Goal: Transaction & Acquisition: Purchase product/service

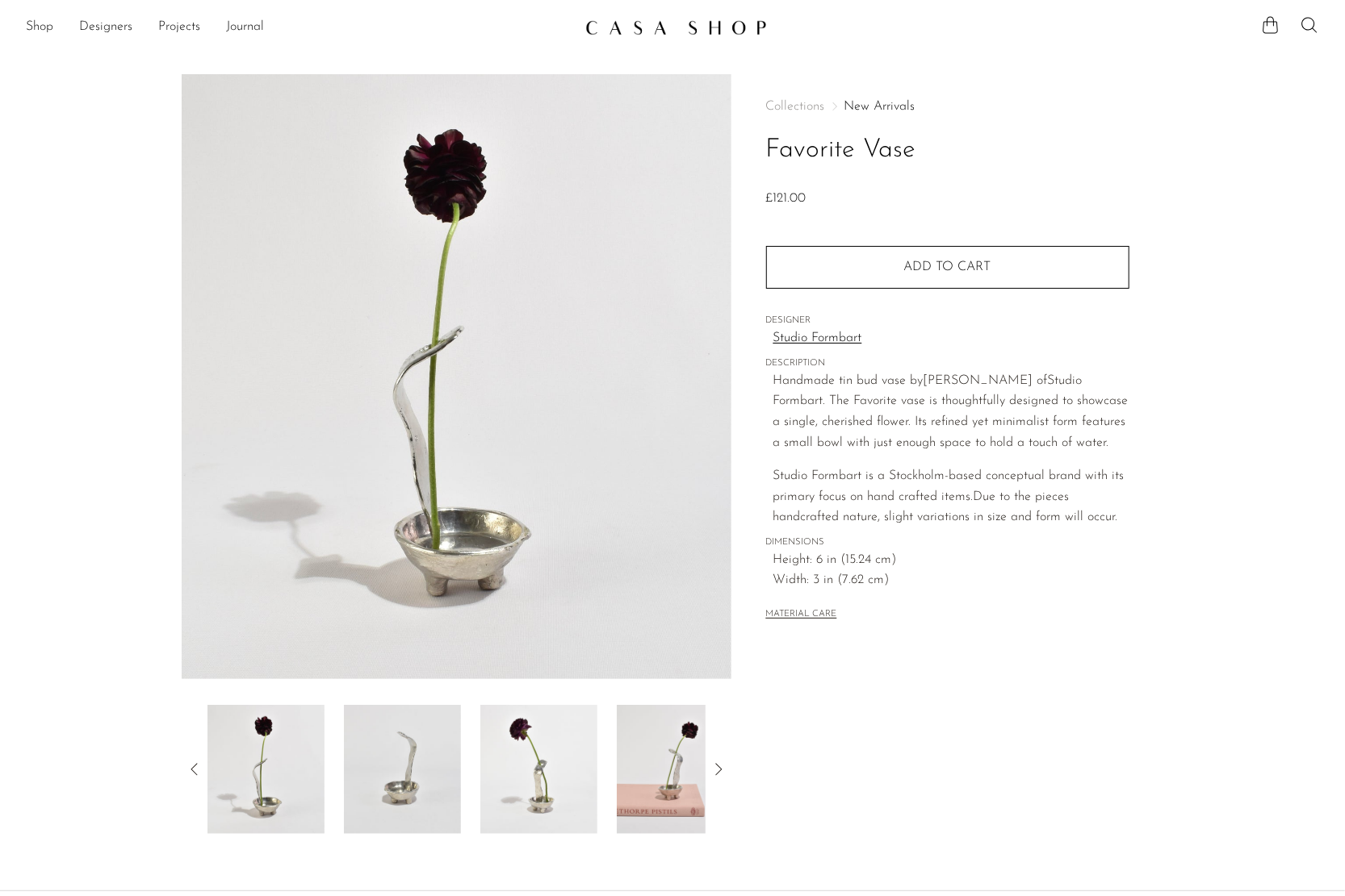
click at [1240, 557] on section "Favorite Vase £121.00" at bounding box center [672, 454] width 1345 height 760
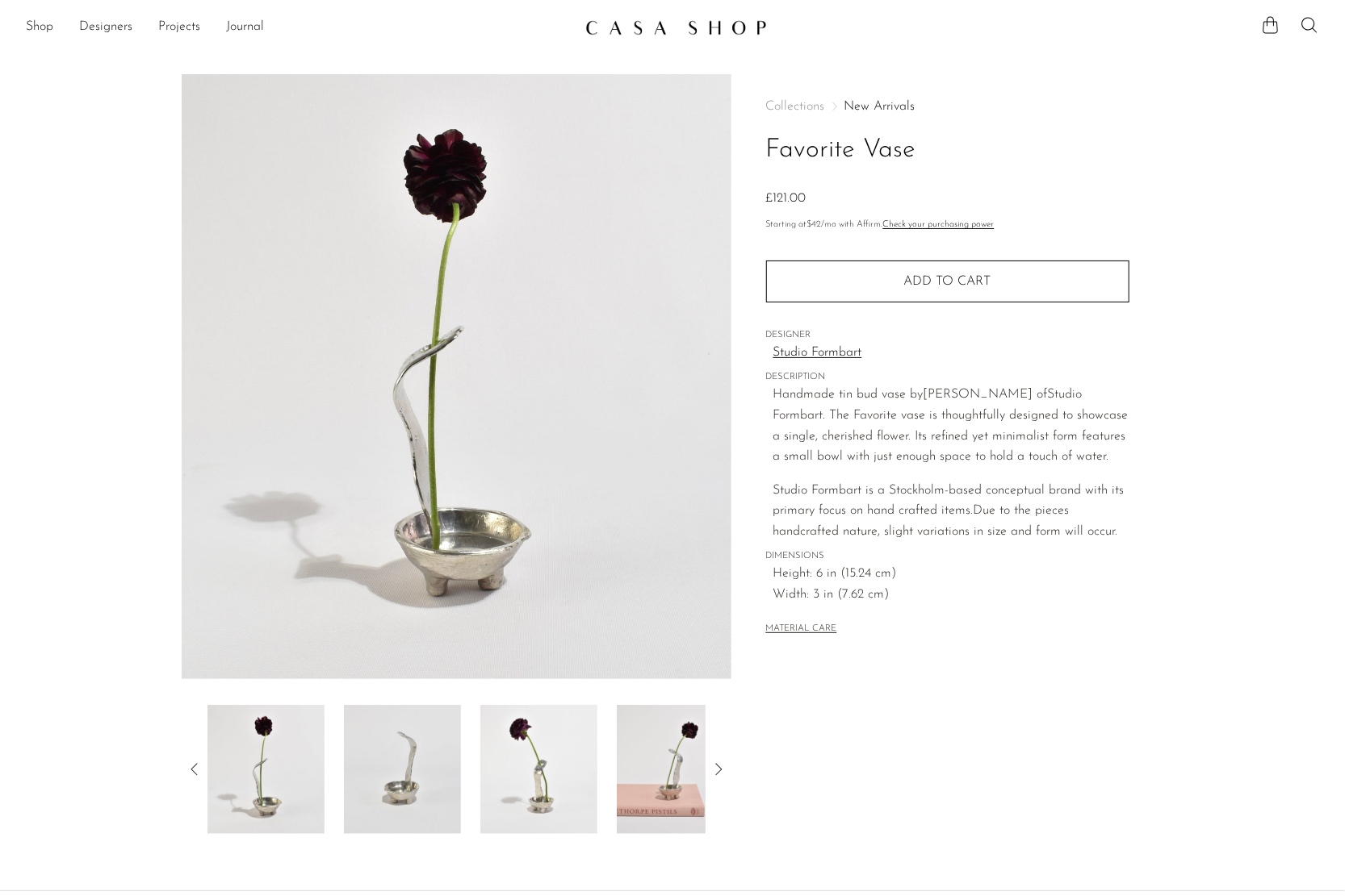
click at [1097, 597] on span "Width: 3 in (7.62 cm)" at bounding box center [951, 596] width 356 height 21
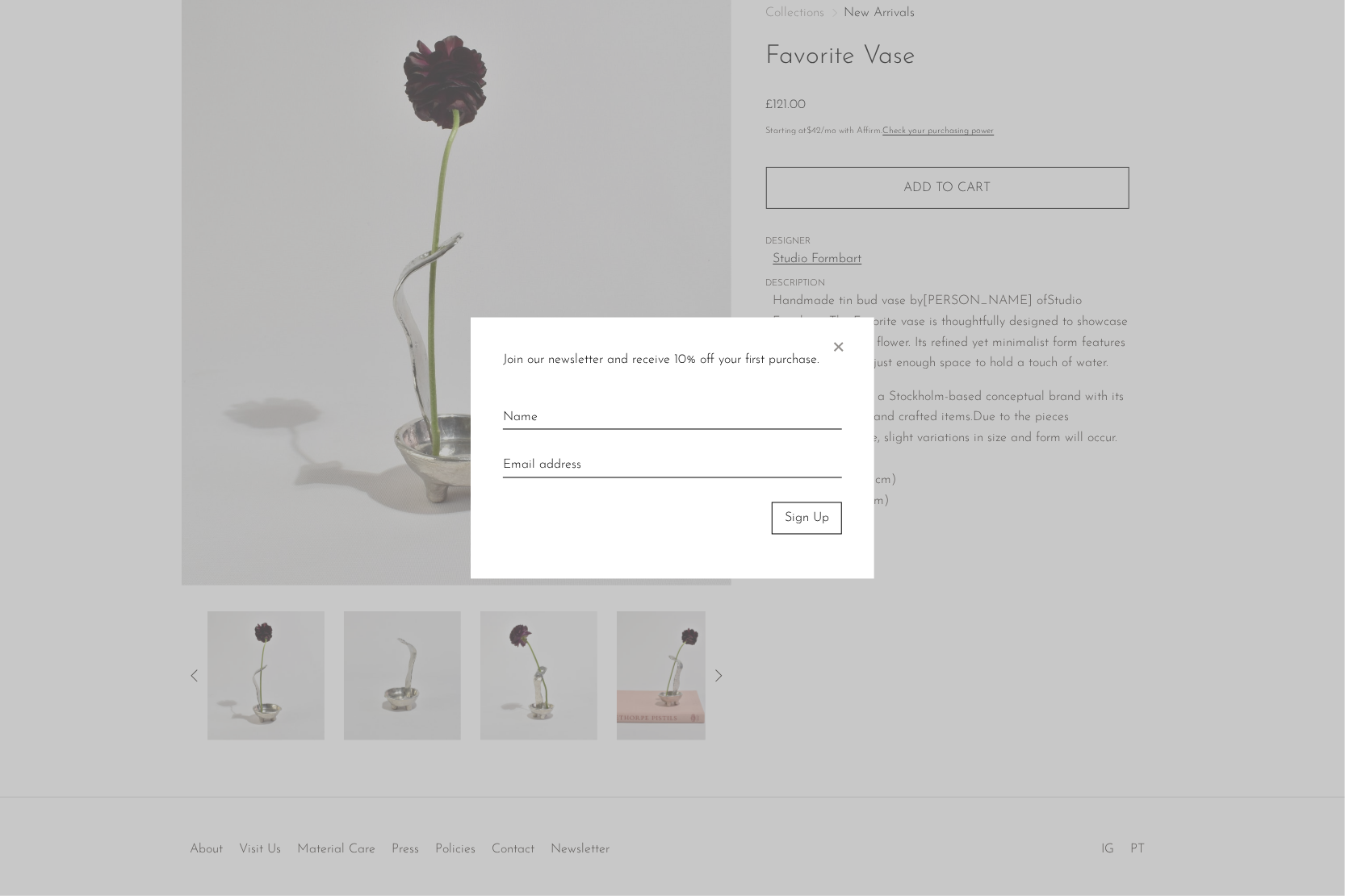
scroll to position [154, 0]
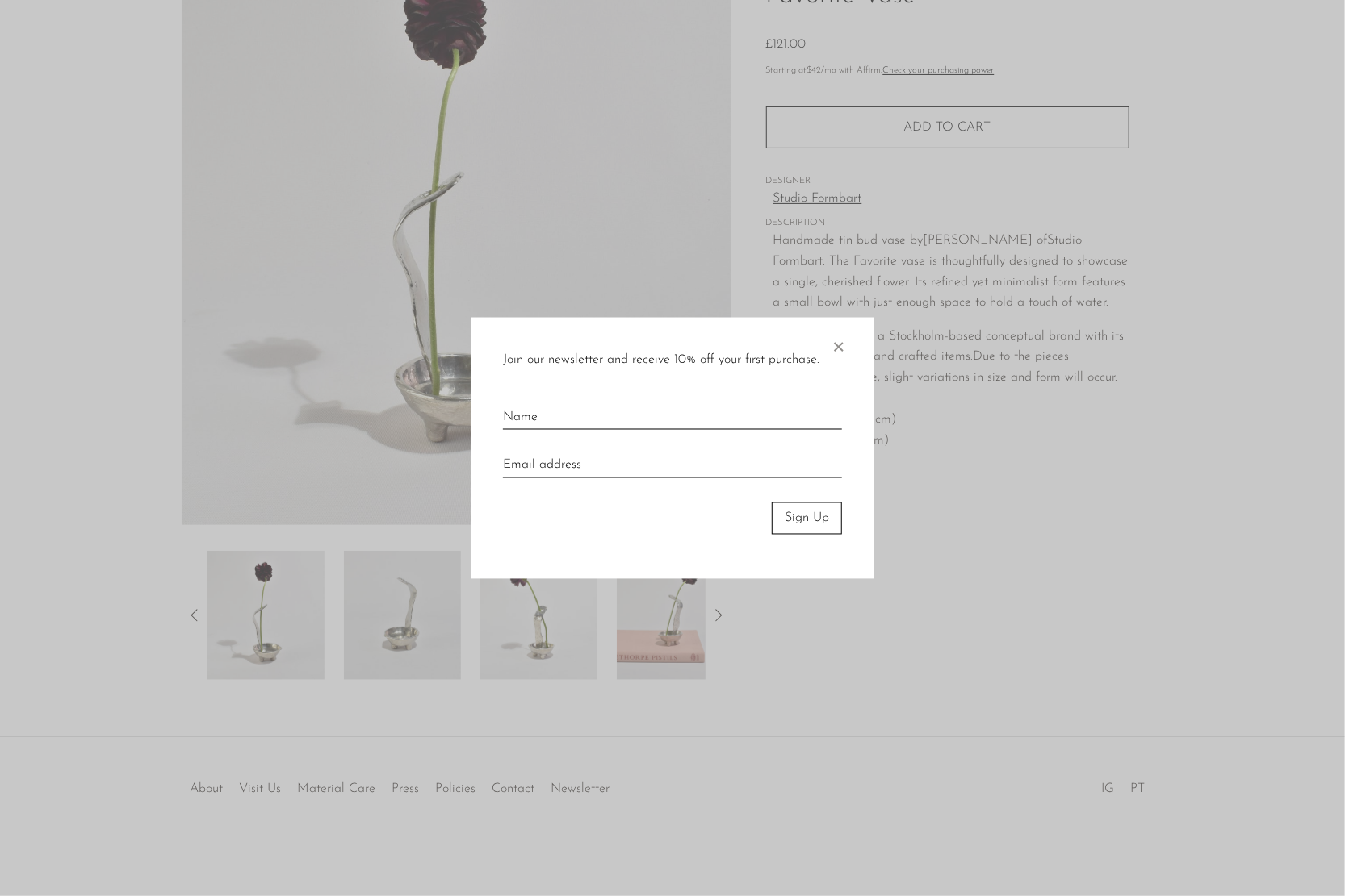
click at [845, 344] on span "×" at bounding box center [838, 342] width 17 height 52
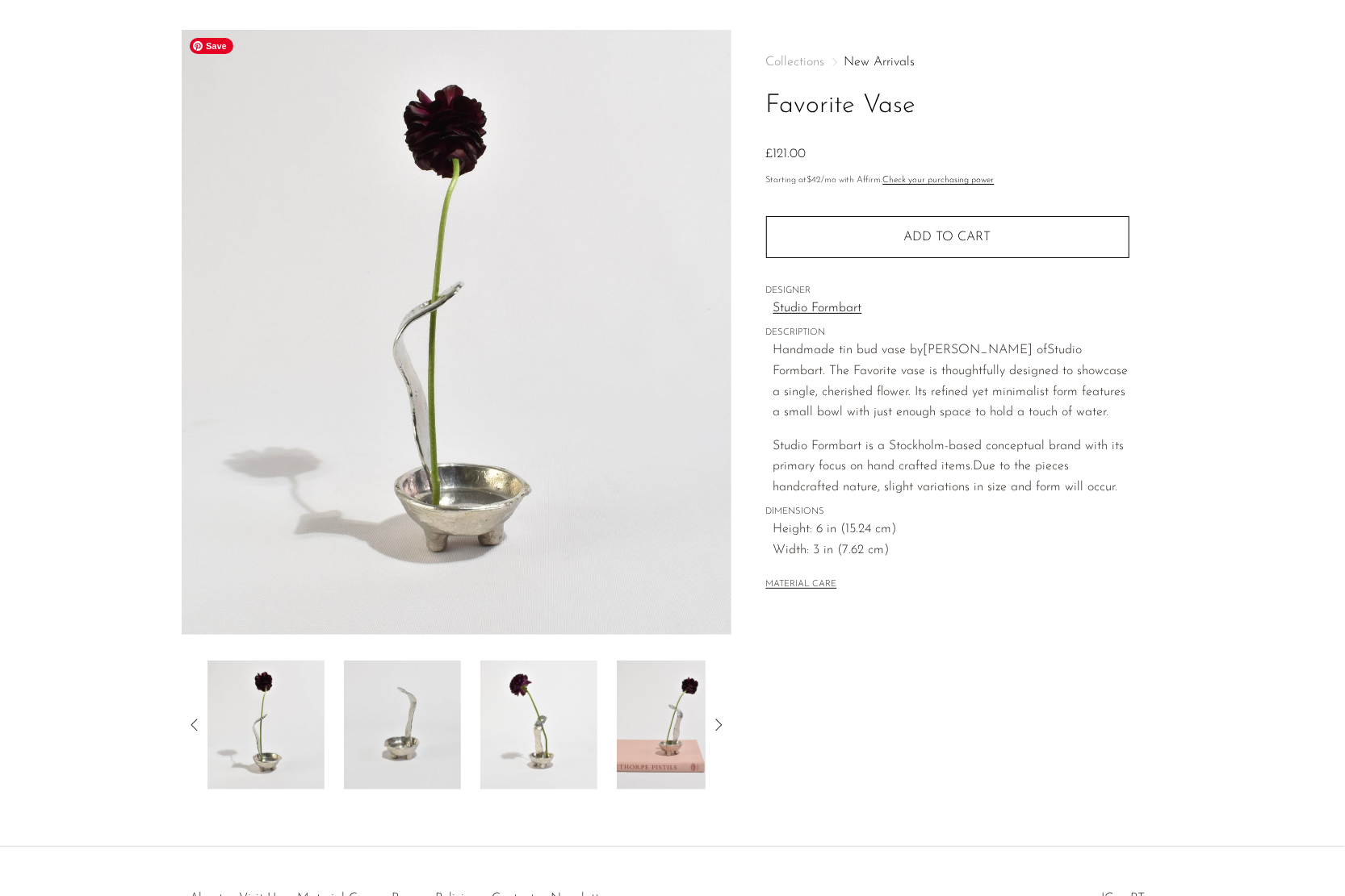
scroll to position [0, 0]
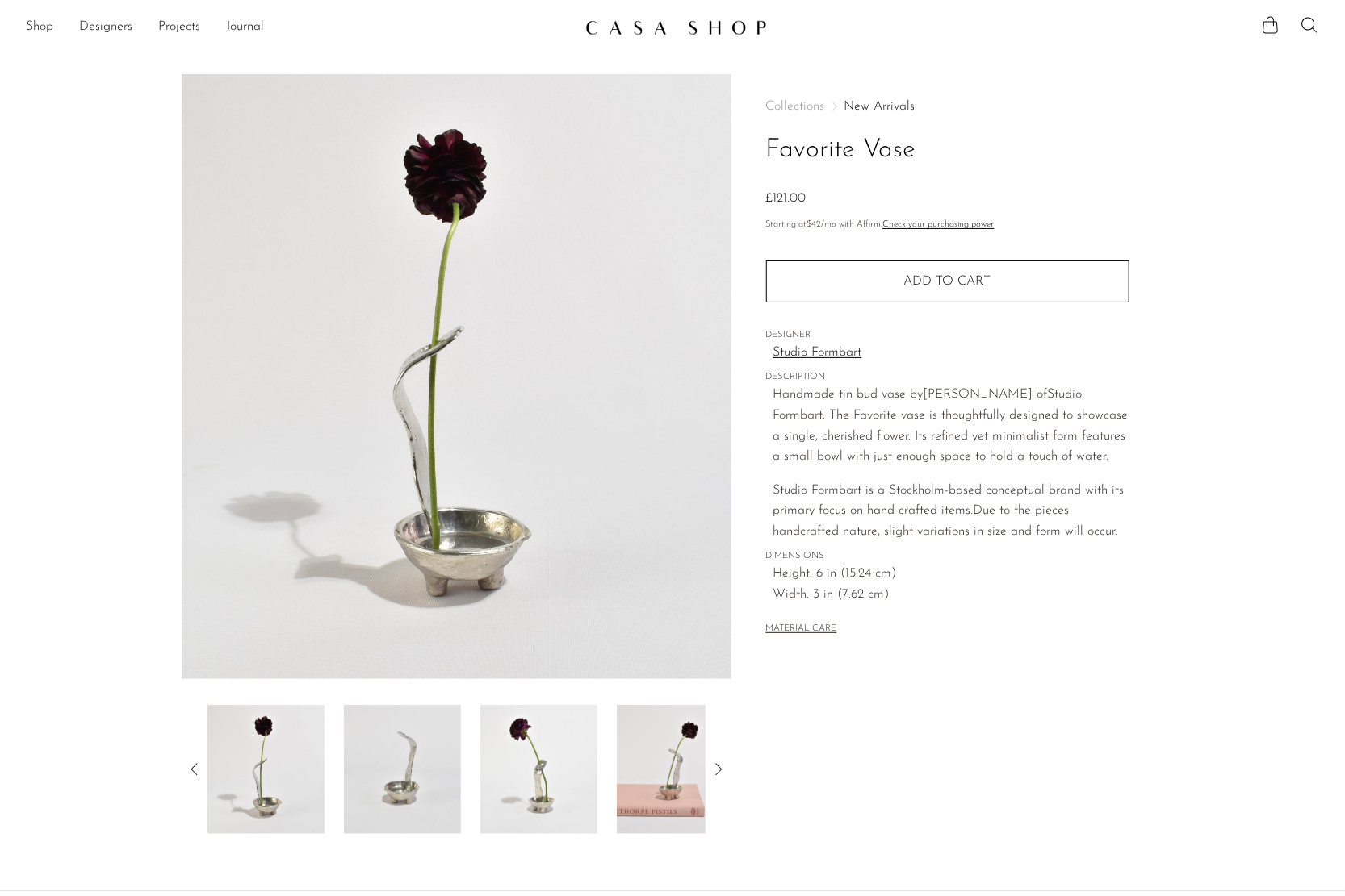
click at [40, 25] on link "Shop" at bounding box center [39, 27] width 27 height 21
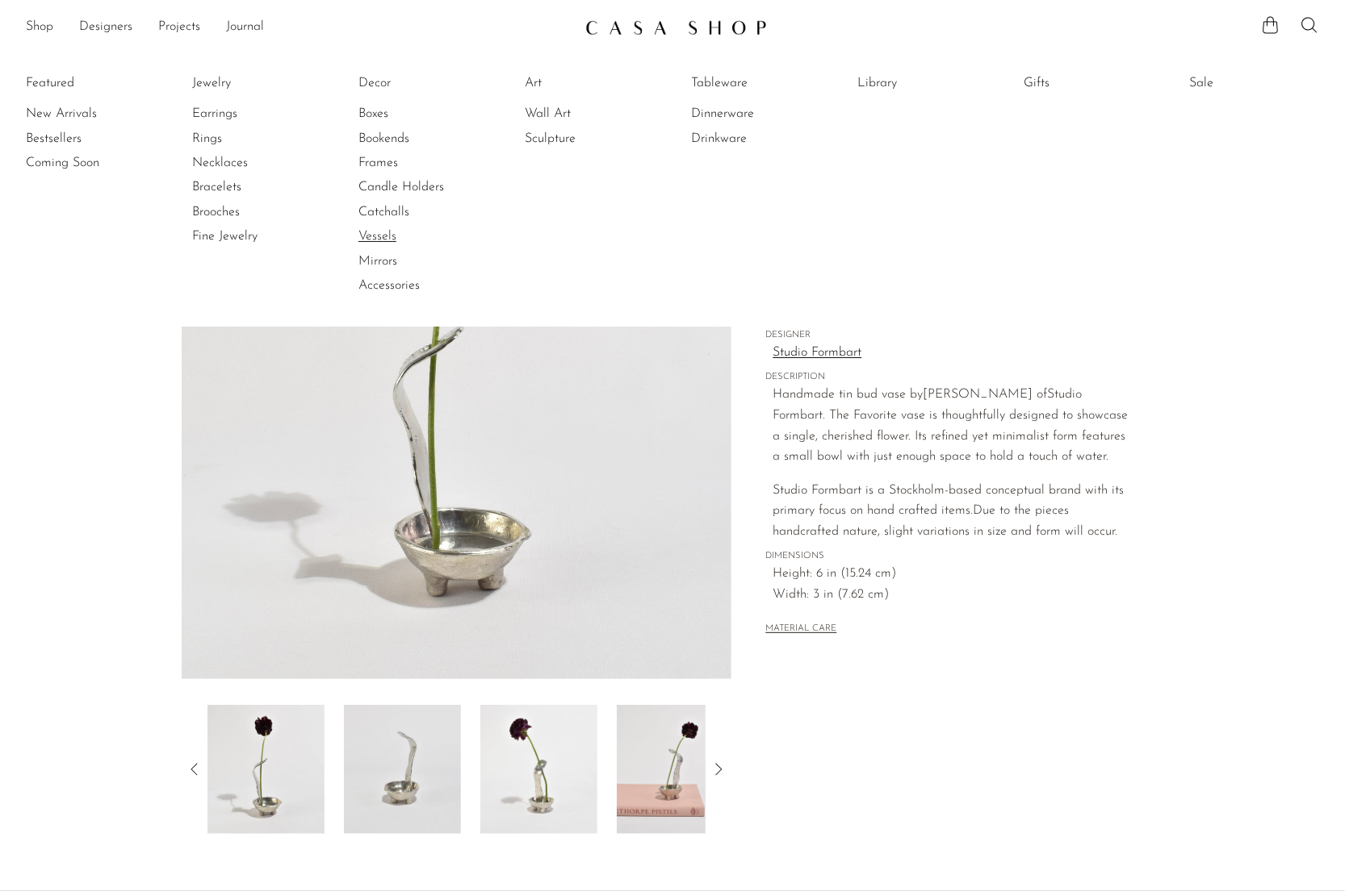
click at [388, 234] on link "Vessels" at bounding box center [418, 236] width 121 height 18
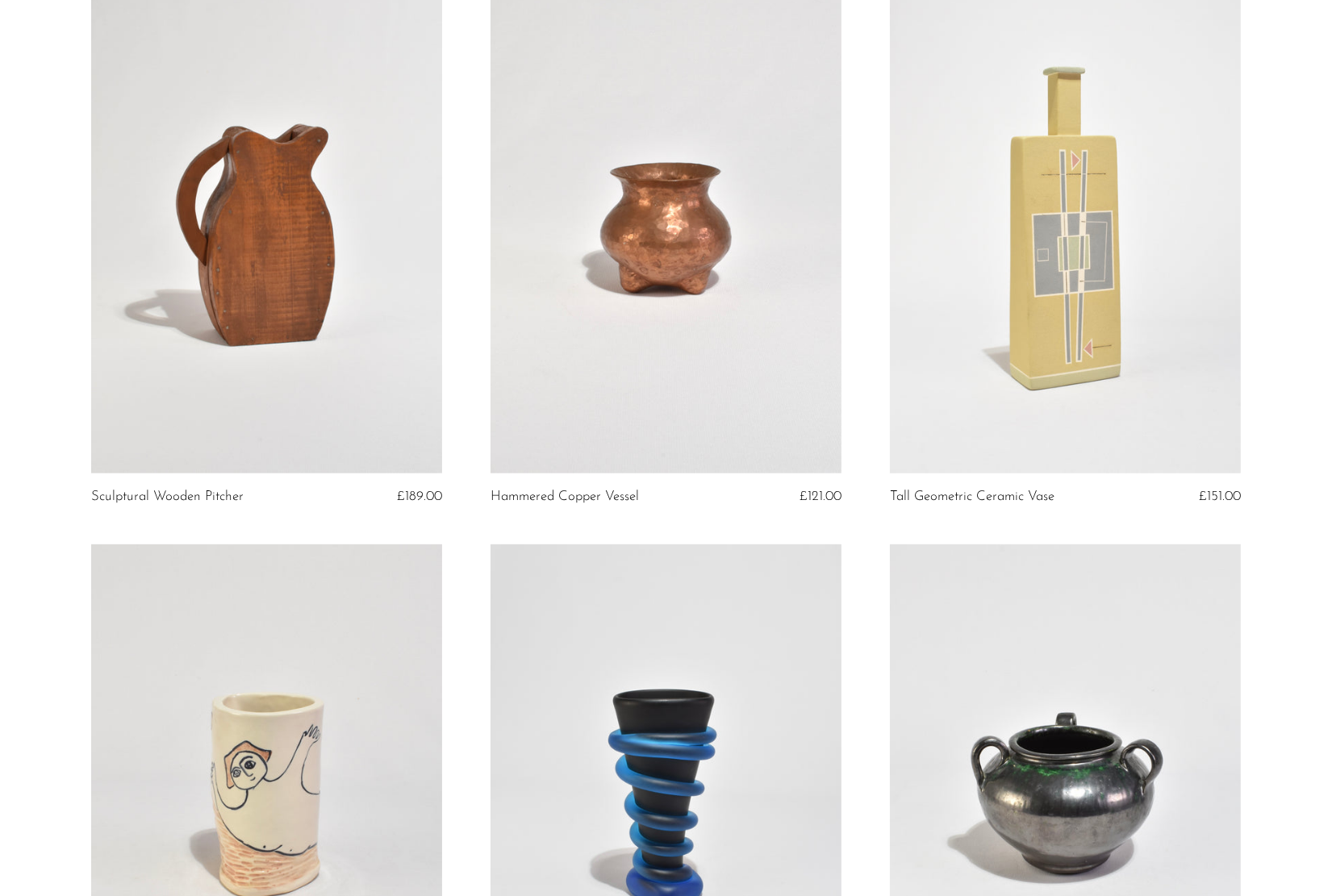
scroll to position [1291, 0]
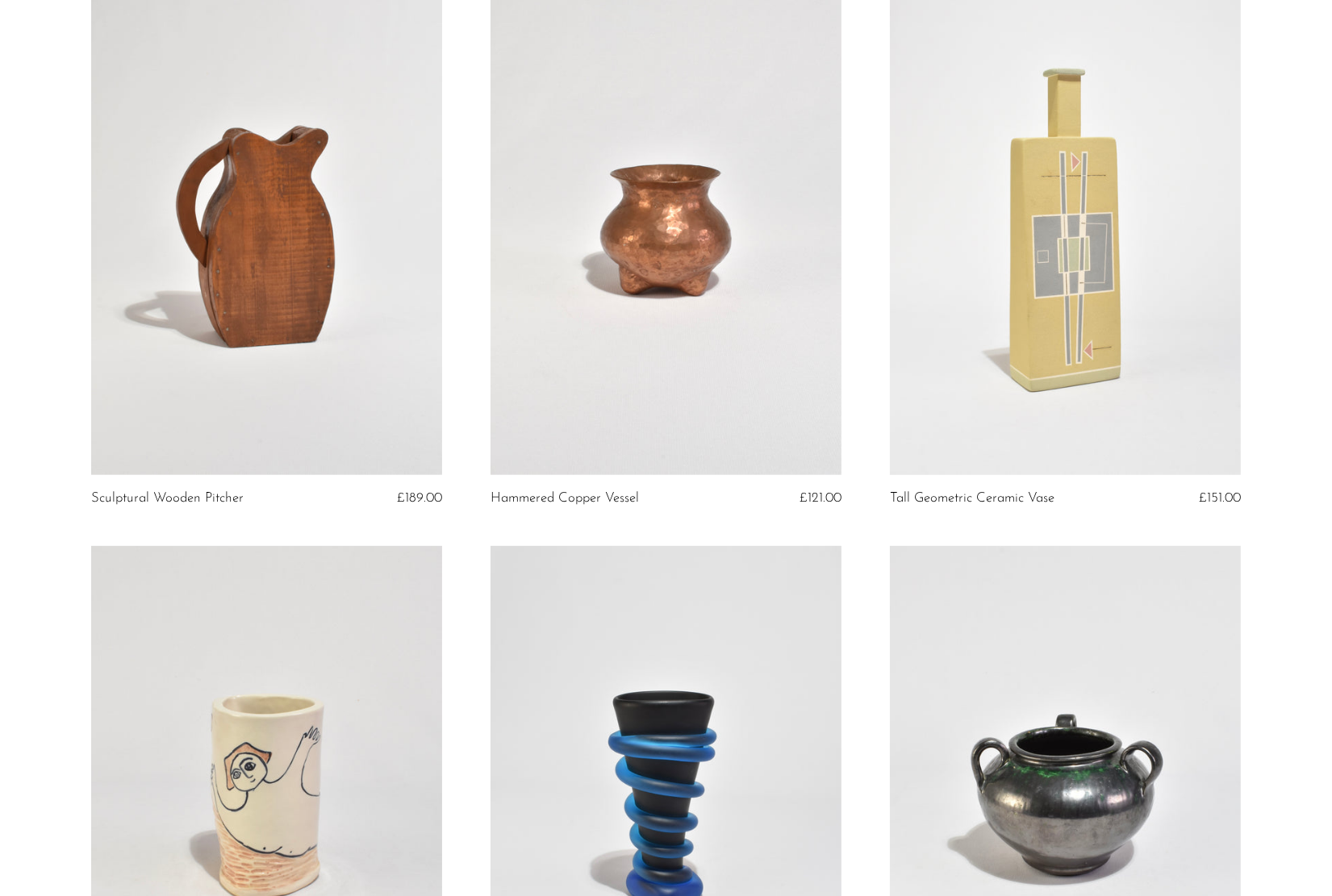
click at [332, 239] on link at bounding box center [267, 229] width 351 height 491
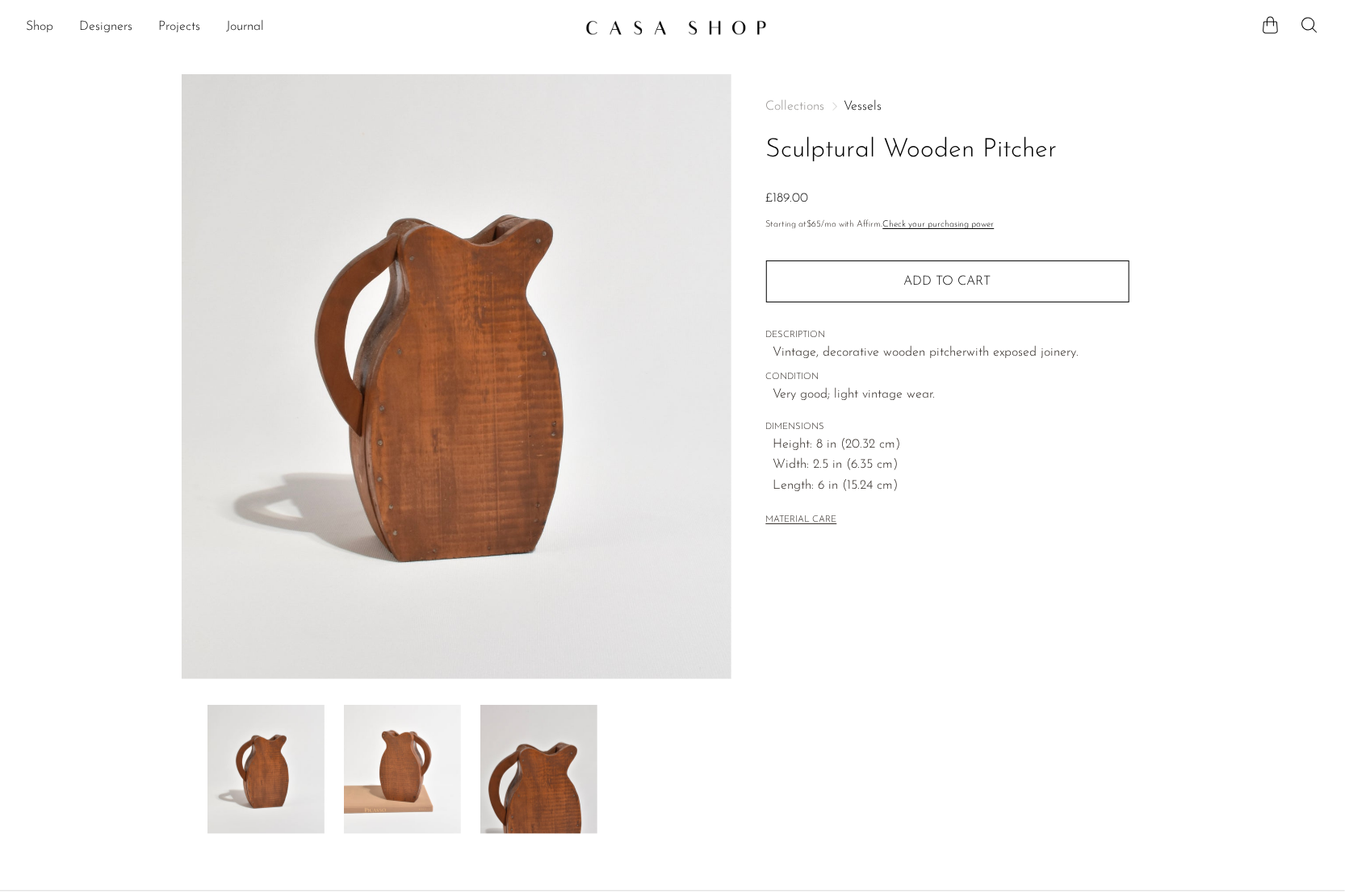
click at [1122, 480] on span "Length: 6 in (15.24 cm)" at bounding box center [951, 487] width 356 height 21
